Goal: Find specific page/section: Find specific page/section

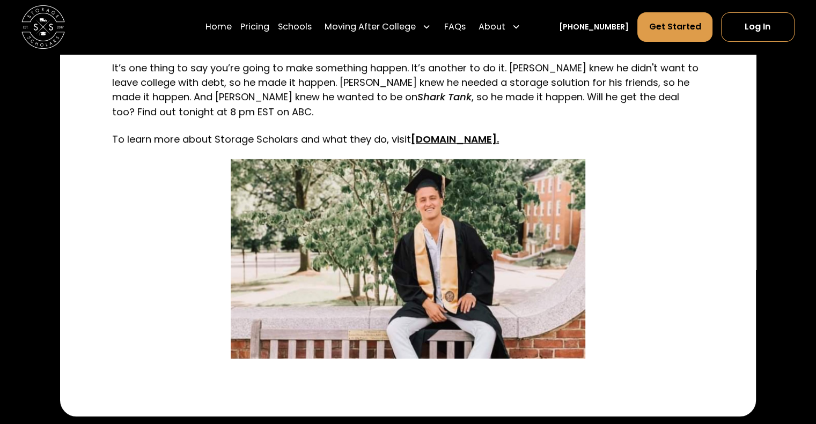
scroll to position [3931, 0]
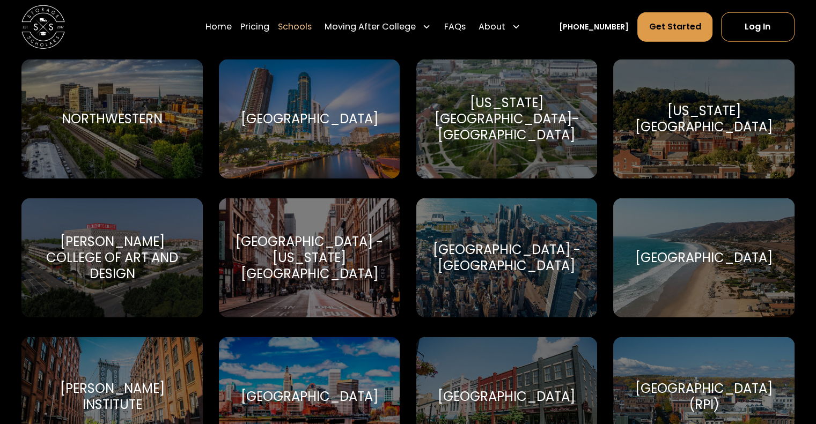
scroll to position [3066, 0]
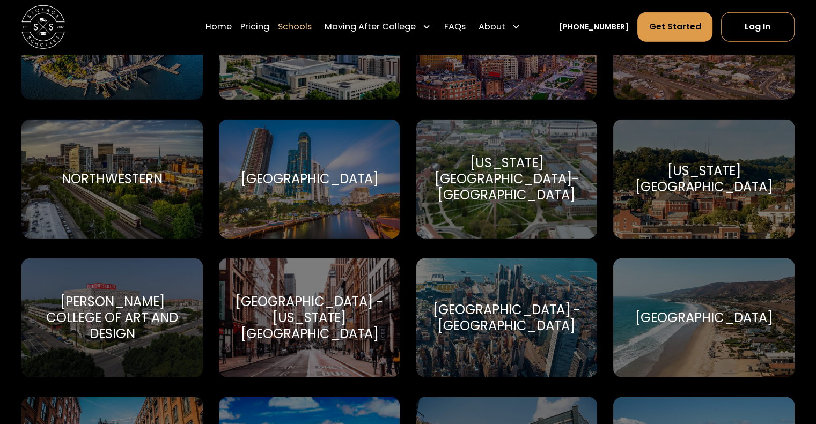
click at [516, 171] on div "[US_STATE][GEOGRAPHIC_DATA]-[GEOGRAPHIC_DATA]" at bounding box center [506, 179] width 155 height 49
